Goal: Task Accomplishment & Management: Complete application form

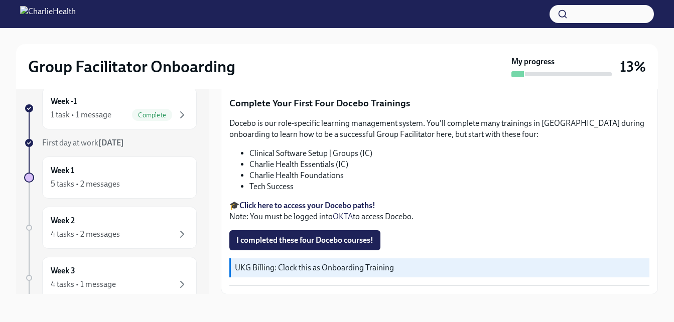
scroll to position [1426, 0]
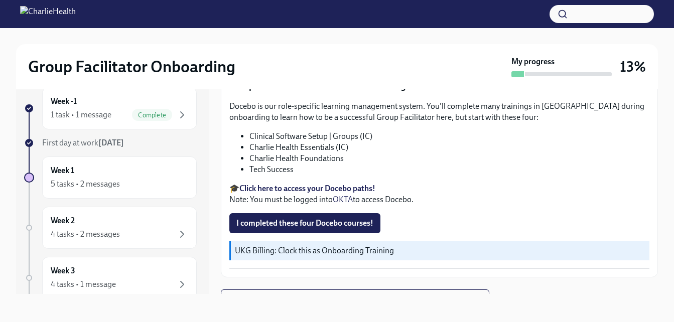
click at [337, 213] on button "I completed these four Docebo courses!" at bounding box center [304, 223] width 151 height 20
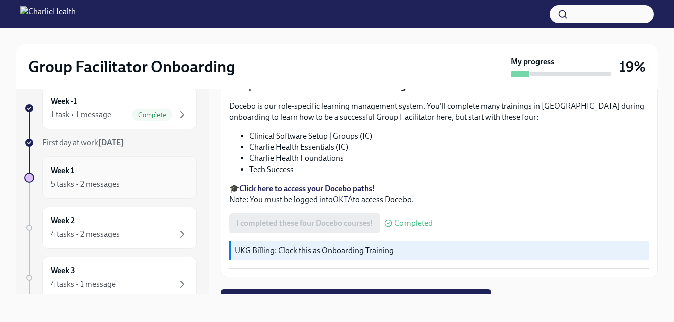
click at [110, 183] on div "5 tasks • 2 messages" at bounding box center [85, 184] width 69 height 11
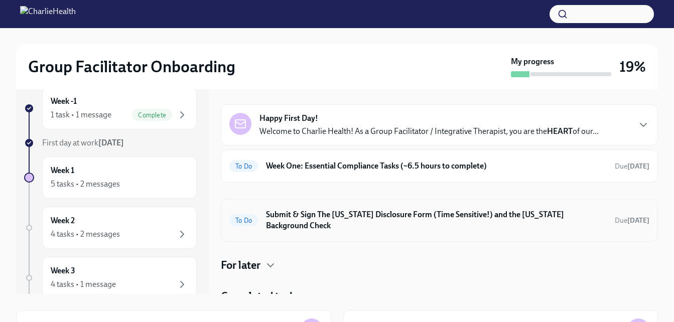
scroll to position [23, 0]
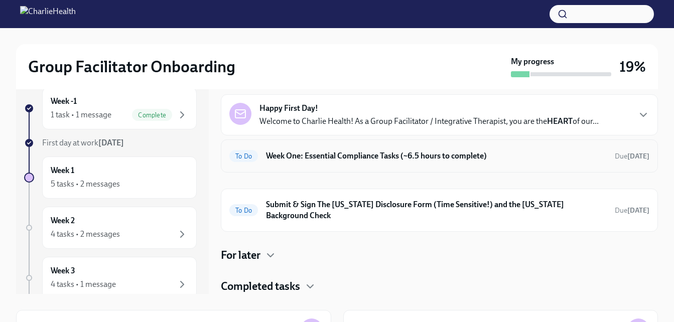
click at [381, 156] on h6 "Week One: Essential Compliance Tasks (~6.5 hours to complete)" at bounding box center [436, 156] width 341 height 11
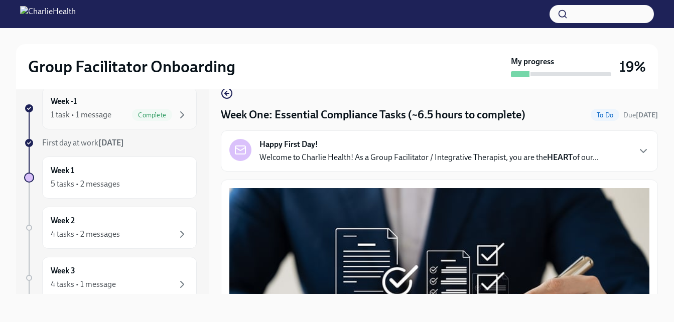
click at [87, 113] on div "1 task • 1 message" at bounding box center [81, 114] width 61 height 11
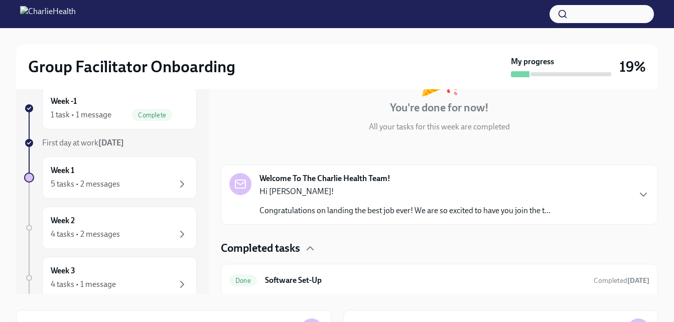
scroll to position [75, 0]
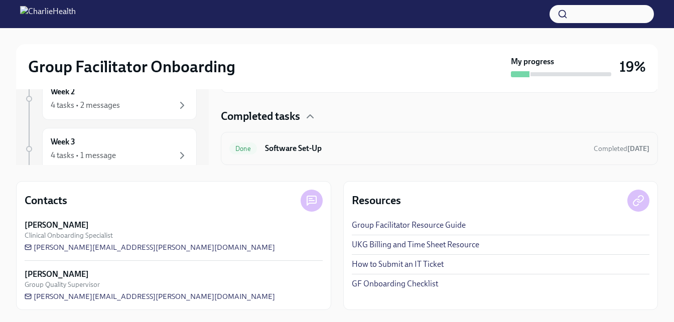
click at [293, 144] on h6 "Software Set-Up" at bounding box center [425, 148] width 321 height 11
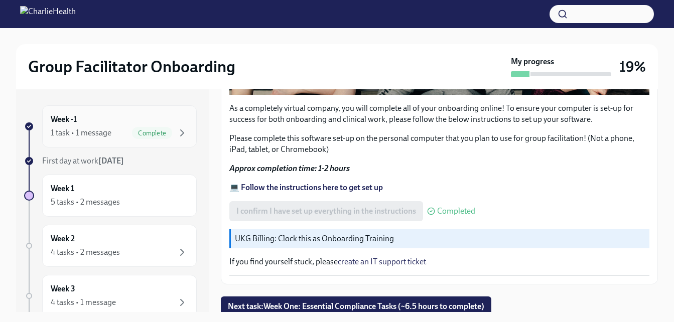
click at [132, 127] on div "Complete" at bounding box center [152, 133] width 40 height 12
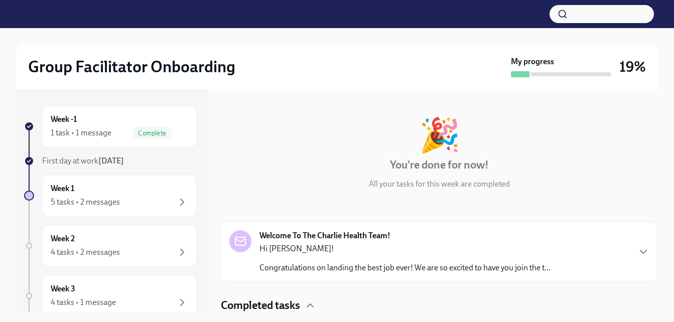
scroll to position [75, 0]
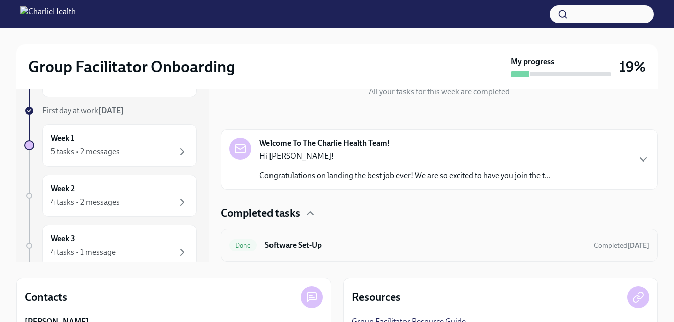
click at [292, 246] on h6 "Software Set-Up" at bounding box center [425, 245] width 321 height 11
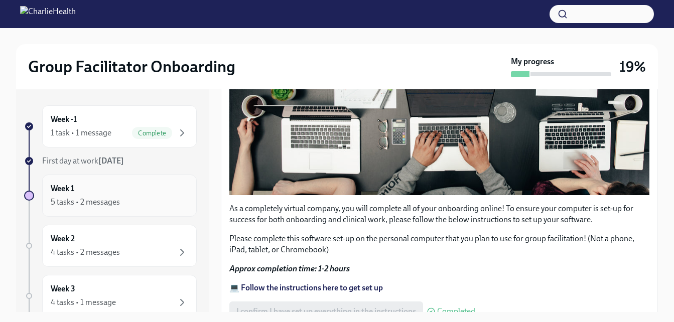
click at [106, 202] on div "5 tasks • 2 messages" at bounding box center [85, 202] width 69 height 11
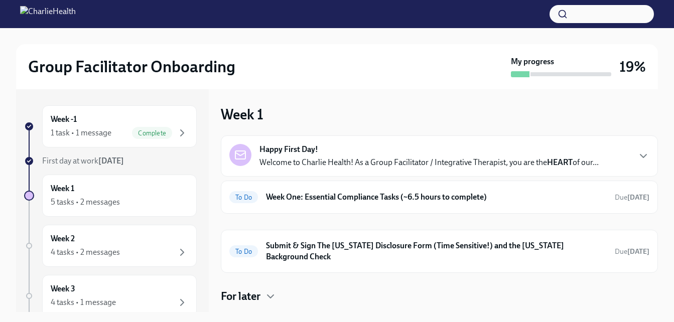
click at [329, 162] on p "Welcome to Charlie Health! As a Group Facilitator / Integrative Therapist, you …" at bounding box center [429, 162] width 339 height 11
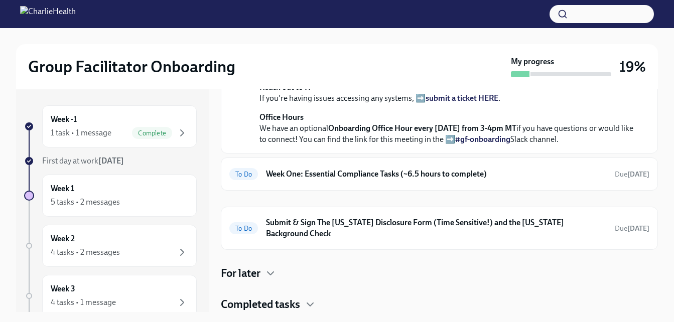
scroll to position [472, 0]
click at [302, 220] on h6 "Submit & Sign The [US_STATE] Disclosure Form (Time Sensitive!) and the [US_STAT…" at bounding box center [436, 228] width 341 height 22
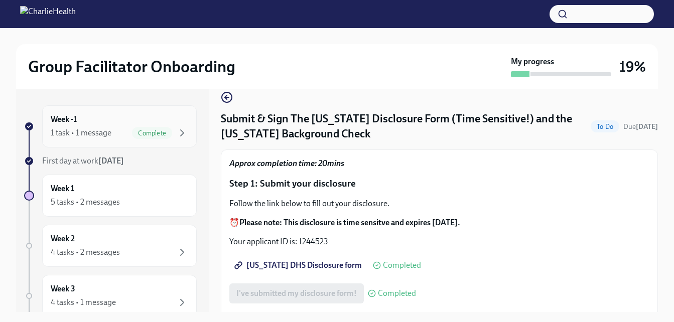
click at [110, 130] on div "1 task • 1 message" at bounding box center [81, 132] width 61 height 11
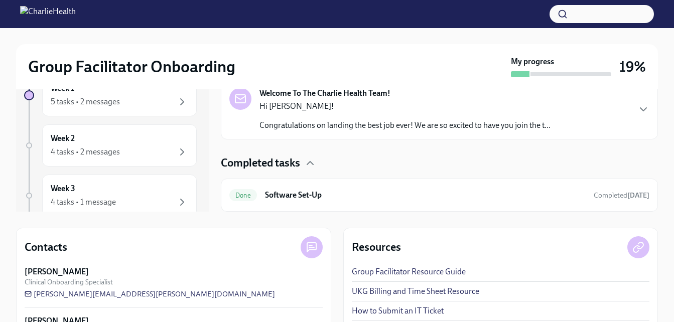
scroll to position [147, 0]
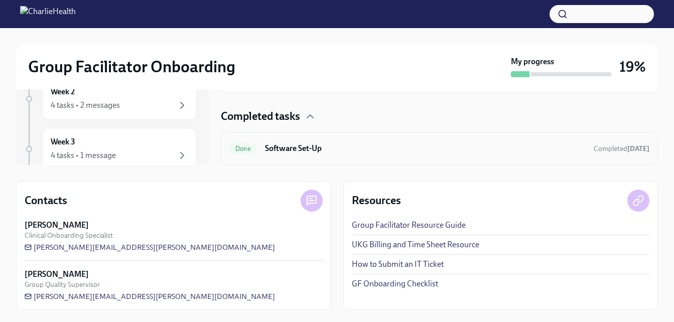
click at [302, 141] on div "Done Software Set-Up Completed [DATE]" at bounding box center [439, 149] width 420 height 16
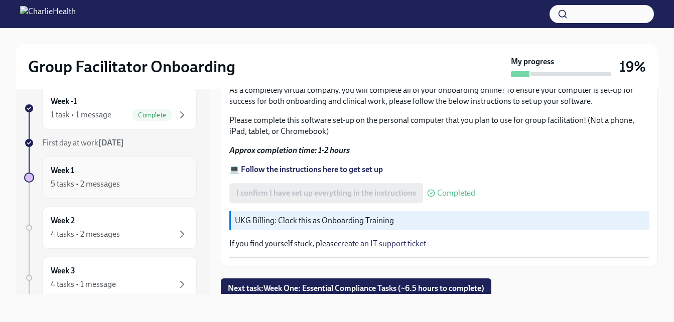
click at [128, 178] on div "Week 1 5 tasks • 2 messages" at bounding box center [120, 177] width 138 height 25
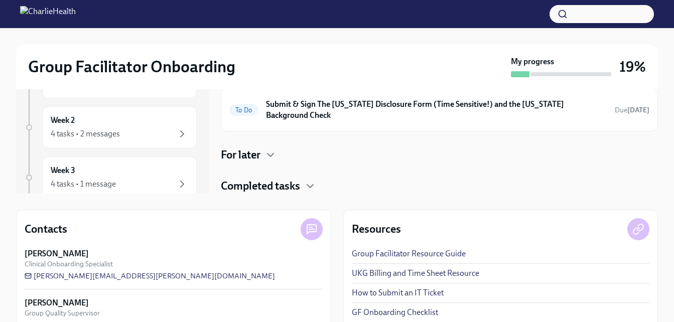
scroll to position [147, 0]
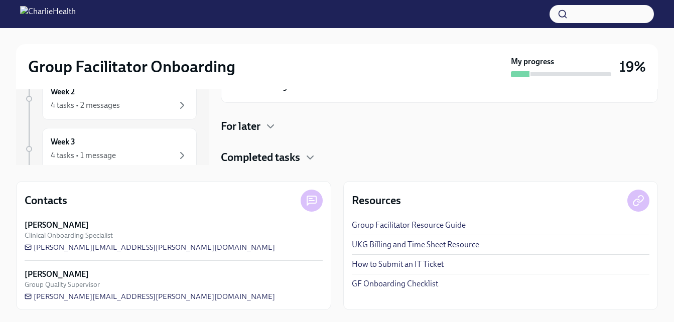
click at [291, 163] on h4 "Completed tasks" at bounding box center [260, 157] width 79 height 15
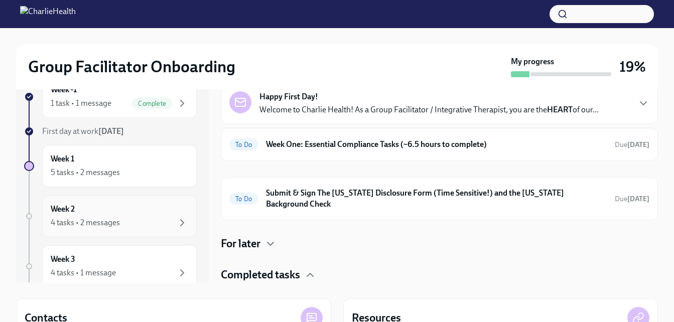
scroll to position [0, 0]
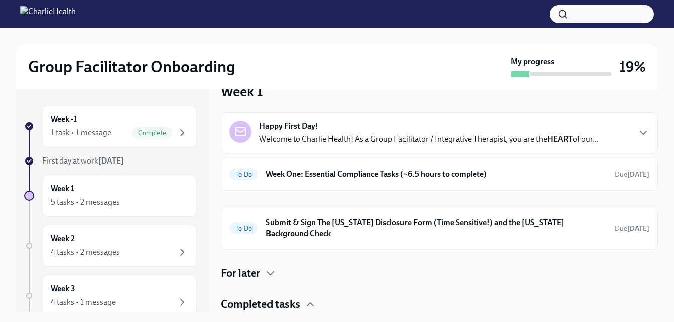
click at [117, 160] on strong "[DATE]" at bounding box center [111, 161] width 26 height 10
click at [101, 129] on div "1 task • 1 message" at bounding box center [81, 132] width 61 height 11
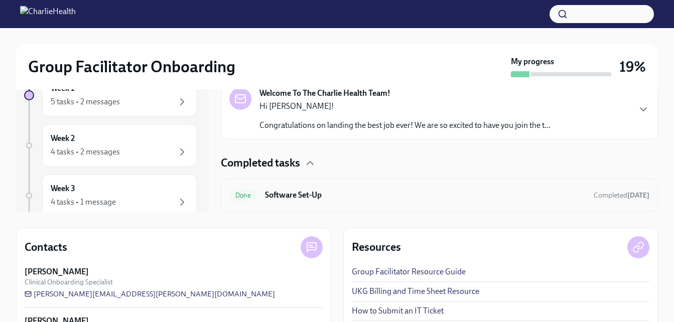
scroll to position [147, 0]
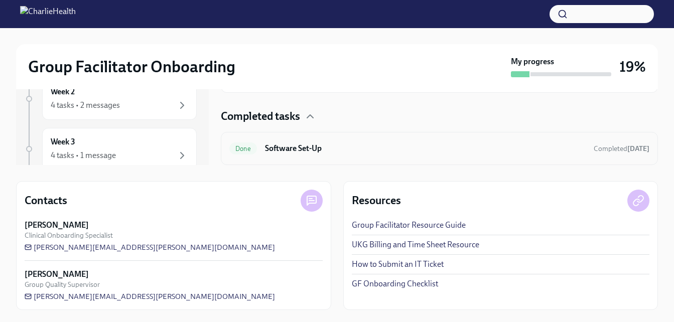
click at [294, 151] on h6 "Software Set-Up" at bounding box center [425, 148] width 321 height 11
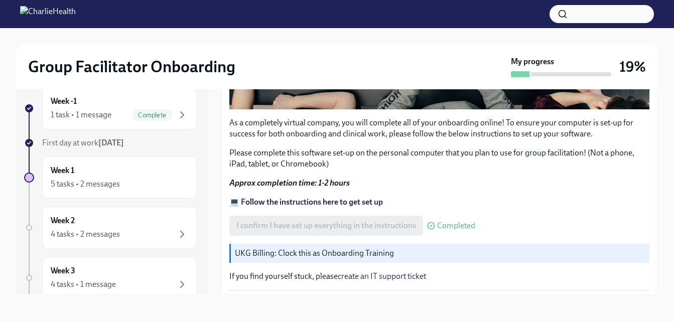
scroll to position [329, 0]
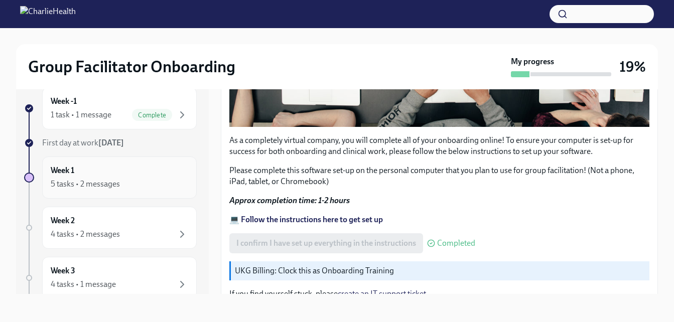
click at [99, 175] on div "Week 1 5 tasks • 2 messages" at bounding box center [120, 177] width 138 height 25
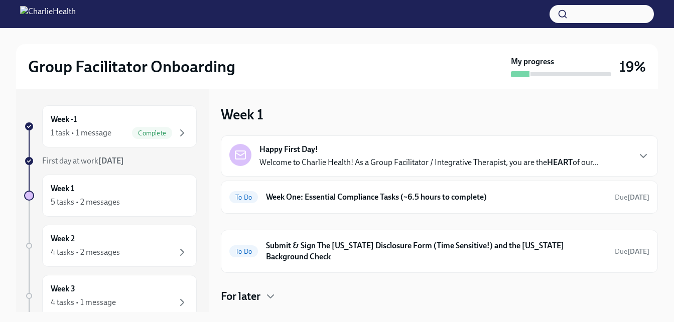
click at [314, 165] on p "Welcome to Charlie Health! As a Group Facilitator / Integrative Therapist, you …" at bounding box center [429, 162] width 339 height 11
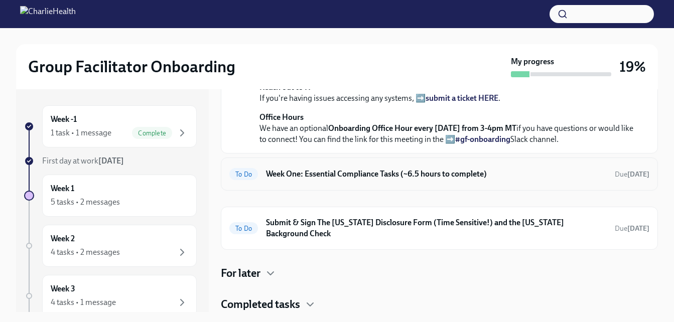
scroll to position [472, 0]
click at [329, 179] on h6 "Week One: Essential Compliance Tasks (~6.5 hours to complete)" at bounding box center [436, 174] width 341 height 11
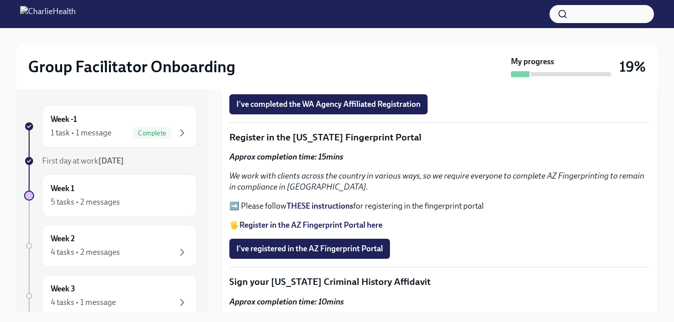
scroll to position [1054, 0]
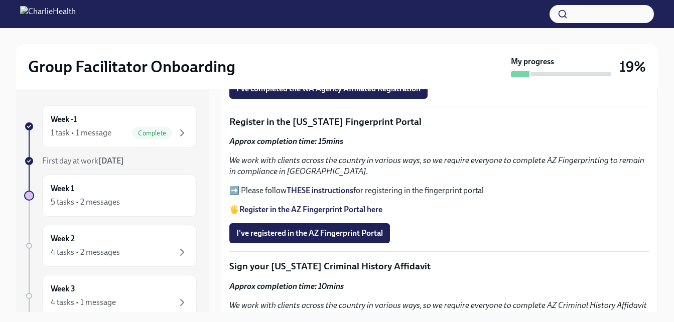
click at [319, 186] on strong "THESE instructions" at bounding box center [320, 191] width 67 height 10
click at [129, 242] on div "Week 2 4 tasks • 2 messages" at bounding box center [120, 245] width 138 height 25
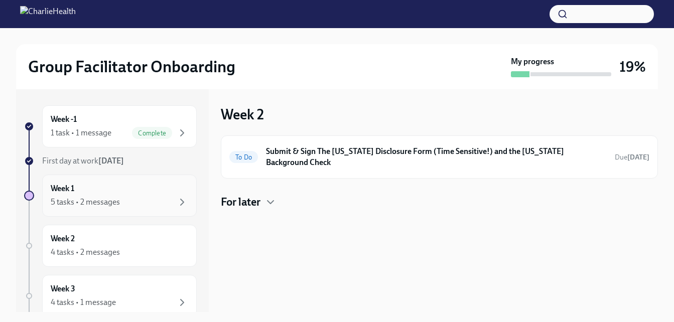
click at [133, 199] on div "5 tasks • 2 messages" at bounding box center [120, 202] width 138 height 12
